Goal: Task Accomplishment & Management: Complete application form

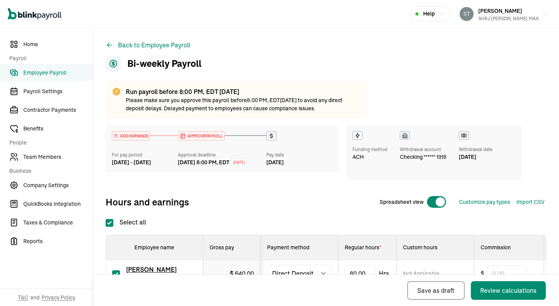
select select "direct_deposit"
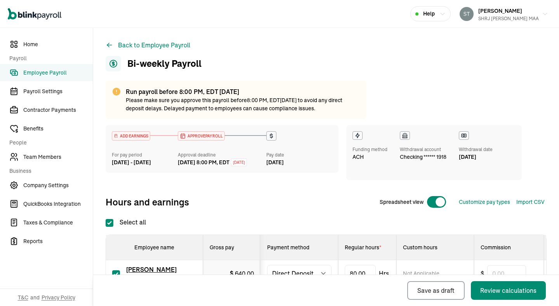
scroll to position [150, 0]
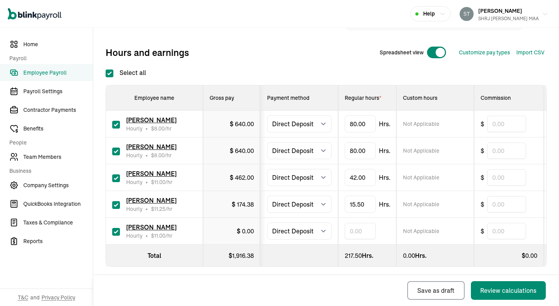
click at [371, 238] on input "text" at bounding box center [360, 231] width 31 height 16
type input "4"
type input "39"
click at [309, 276] on div "Back Save as draft Review calculations" at bounding box center [324, 290] width 462 height 31
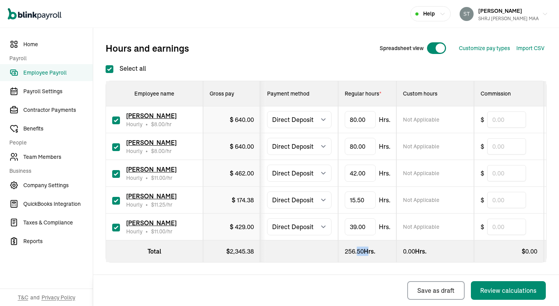
drag, startPoint x: 357, startPoint y: 251, endPoint x: 367, endPoint y: 251, distance: 10.9
click at [367, 251] on div "256.50 Hrs." at bounding box center [367, 251] width 45 height 9
click at [377, 253] on div "256.50 Hrs." at bounding box center [367, 251] width 45 height 9
click at [357, 121] on input "80" at bounding box center [360, 119] width 31 height 16
click at [342, 275] on div "Back Save as draft Review calculations" at bounding box center [326, 290] width 466 height 31
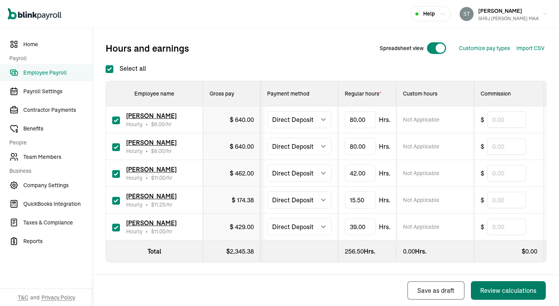
click at [498, 294] on div "Review calculations" at bounding box center [508, 290] width 56 height 9
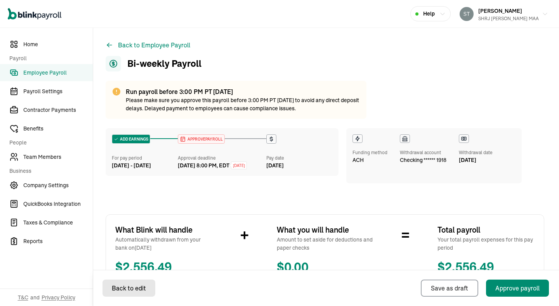
select select "direct_deposit"
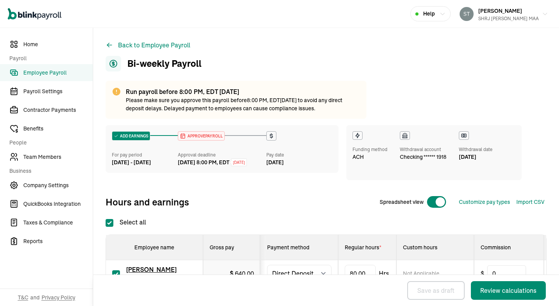
checkbox input "true"
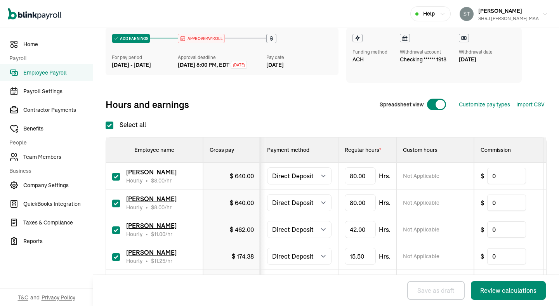
scroll to position [155, 0]
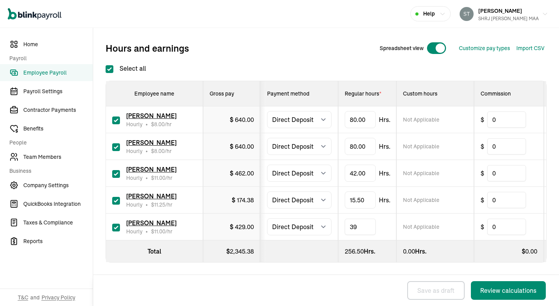
click at [356, 226] on input "39" at bounding box center [360, 227] width 31 height 16
click at [383, 264] on div "Run payroll before 8:00 PM, EDT [DATE] Please make sure you approve this payrol…" at bounding box center [326, 110] width 441 height 367
click at [513, 293] on div "Review calculations" at bounding box center [508, 290] width 56 height 9
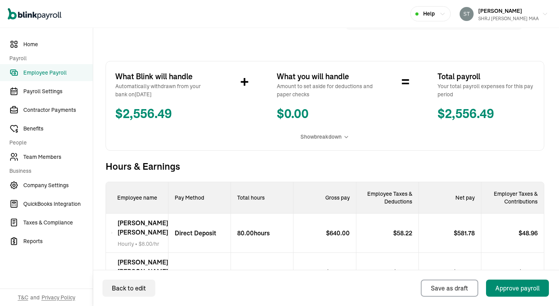
scroll to position [325, 0]
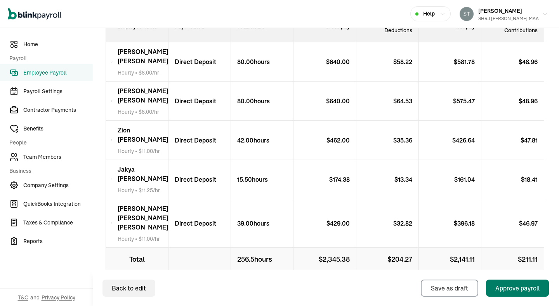
click at [503, 284] on div "Approve payroll" at bounding box center [518, 288] width 44 height 9
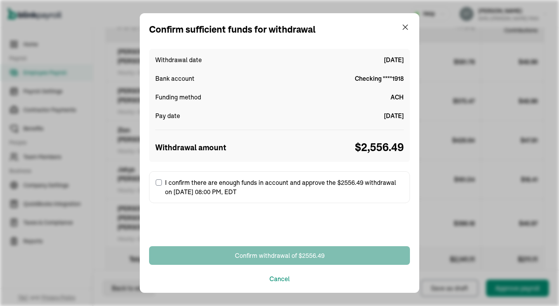
click at [174, 182] on label "I confirm there are enough funds in account and approve the $2556.49 withdrawal…" at bounding box center [279, 187] width 261 height 32
click at [162, 182] on input "I confirm there are enough funds in account and approve the $2556.49 withdrawal…" at bounding box center [159, 182] width 6 height 6
checkbox input "true"
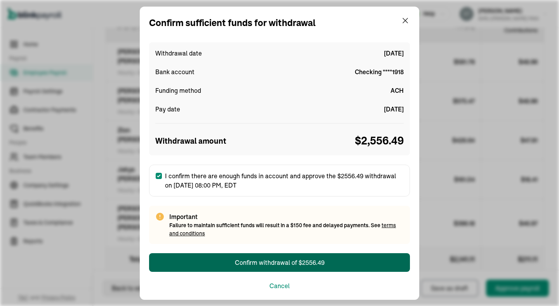
click at [263, 260] on div "Confirm withdrawal of $2556.49" at bounding box center [280, 262] width 90 height 9
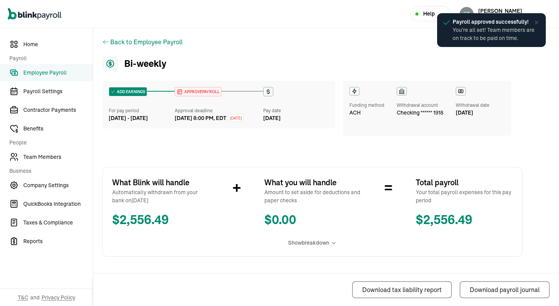
click at [538, 23] on icon at bounding box center [537, 22] width 6 height 6
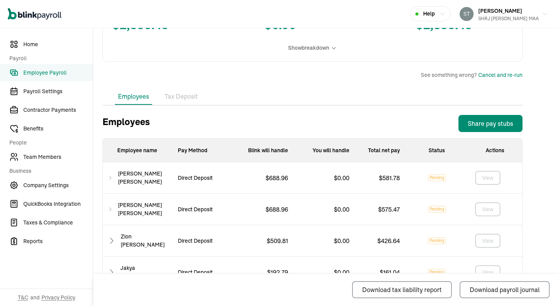
scroll to position [274, 0]
